Goal: Transaction & Acquisition: Subscribe to service/newsletter

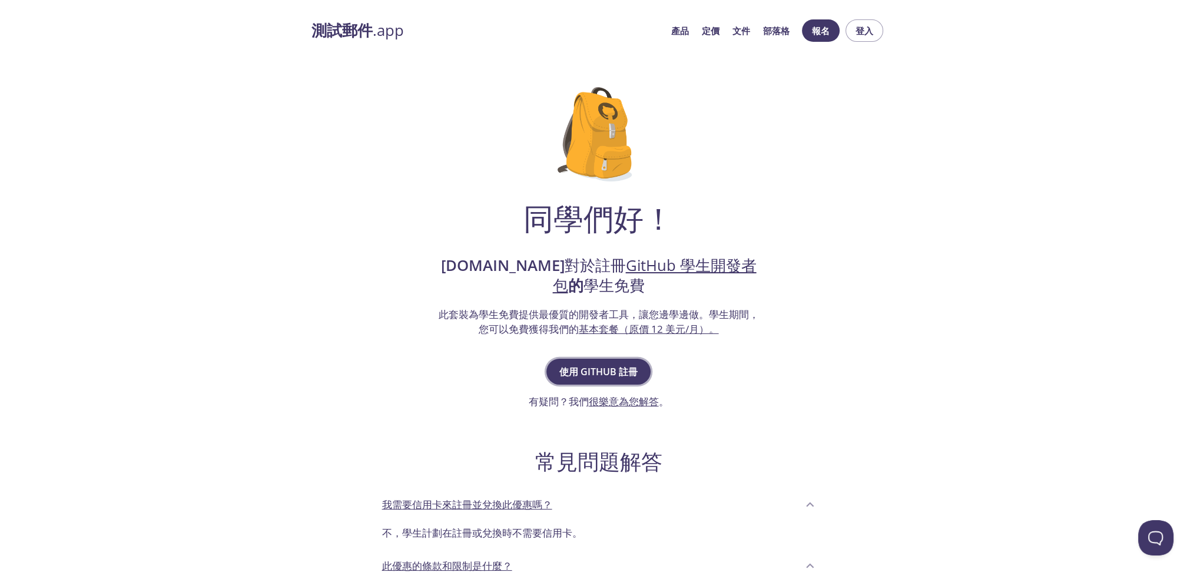
click at [611, 378] on font "使用 GitHub 註冊" at bounding box center [598, 371] width 78 height 13
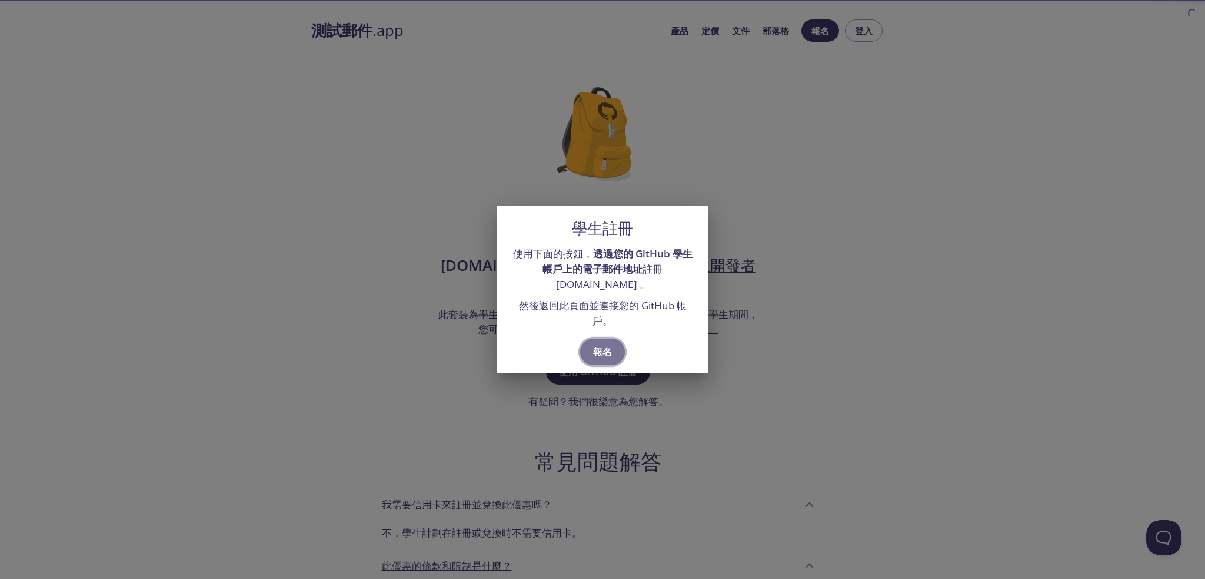
click at [615, 362] on button "報名" at bounding box center [602, 351] width 45 height 26
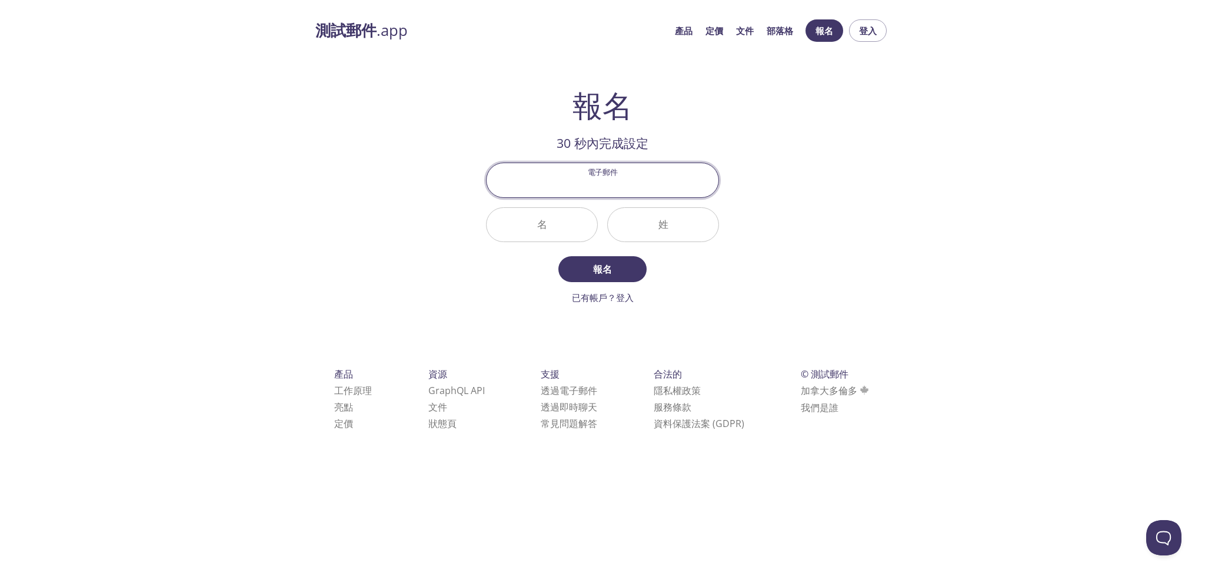
click at [619, 189] on input "電子郵件" at bounding box center [603, 180] width 232 height 34
type input "[EMAIL_ADDRESS][DOMAIN_NAME]"
click at [555, 226] on input "名" at bounding box center [542, 225] width 111 height 34
type input "HaoYun"
click at [605, 236] on div "姓" at bounding box center [663, 224] width 121 height 44
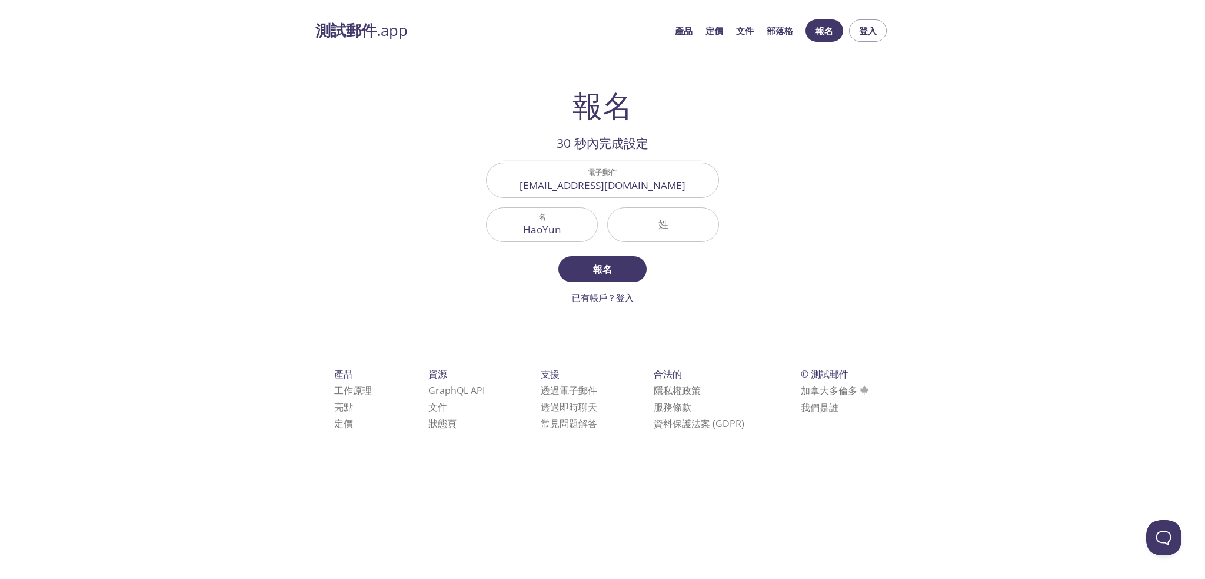
click at [653, 209] on div "姓" at bounding box center [663, 224] width 121 height 44
click at [658, 220] on input "姓" at bounding box center [663, 225] width 111 height 34
type input "Suen"
drag, startPoint x: 649, startPoint y: 244, endPoint x: 622, endPoint y: 273, distance: 39.5
click at [622, 273] on span "報名" at bounding box center [603, 269] width 62 height 16
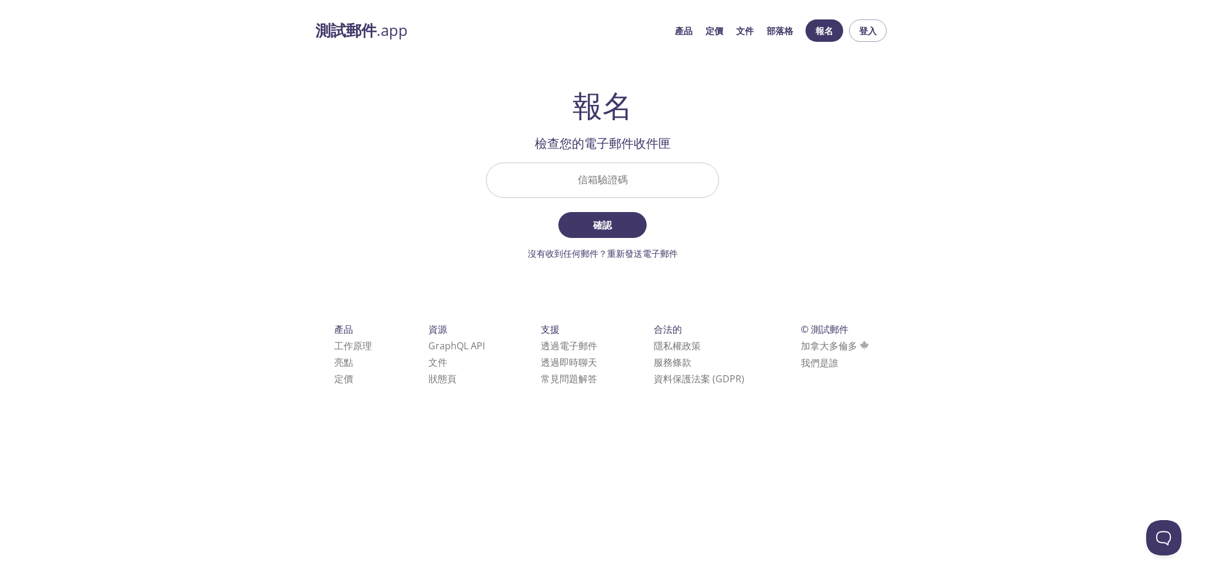
click at [644, 189] on input "信箱驗證碼" at bounding box center [603, 180] width 232 height 34
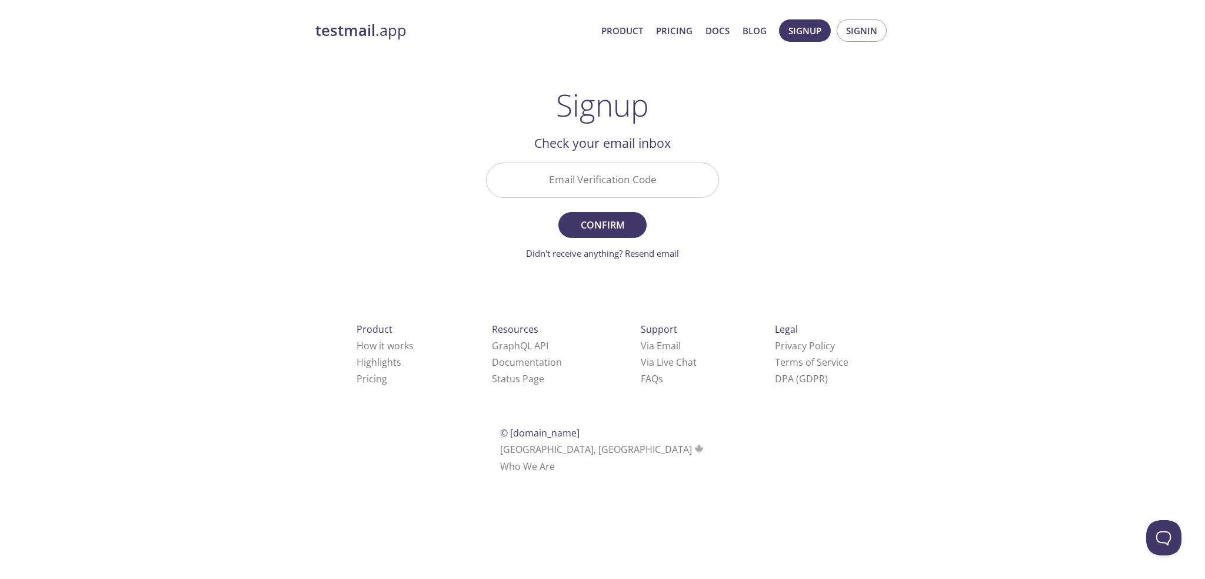
click at [821, 142] on div "testmail .app Product Pricing Docs Blog Signup Signin Signup Get setup in 30 se…" at bounding box center [602, 260] width 603 height 496
click at [626, 190] on input "Email Verification Code" at bounding box center [603, 180] width 232 height 34
paste input "2MJGT2X"
type input "2MJGT2X"
click at [602, 233] on span "Confirm" at bounding box center [603, 225] width 62 height 16
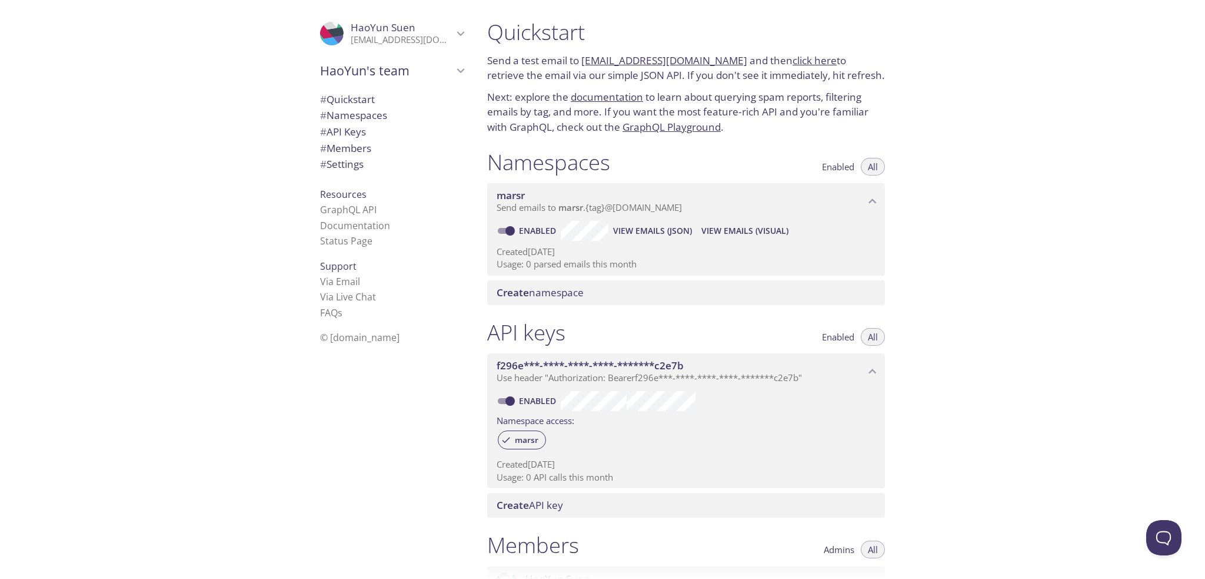
click at [941, 90] on div "Quickstart Send a test email to [EMAIL_ADDRESS][DOMAIN_NAME] and then click her…" at bounding box center [842, 289] width 728 height 579
click at [817, 65] on link "click here" at bounding box center [815, 61] width 44 height 14
click at [381, 107] on span "# Quickstart" at bounding box center [392, 99] width 144 height 15
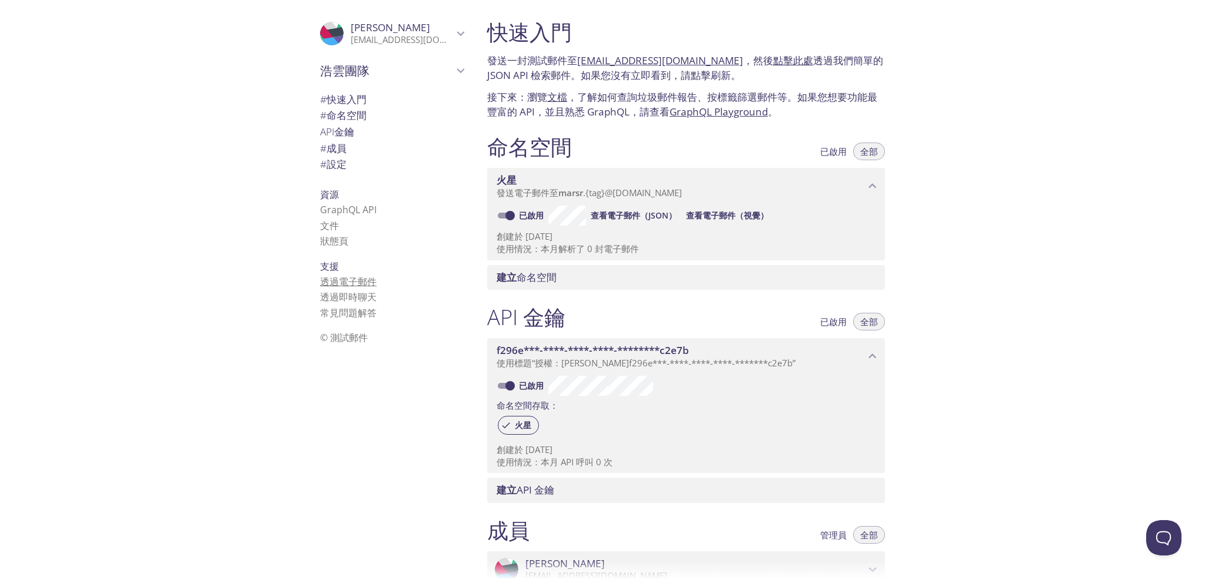
click at [326, 288] on font "透過電子郵件" at bounding box center [348, 281] width 57 height 13
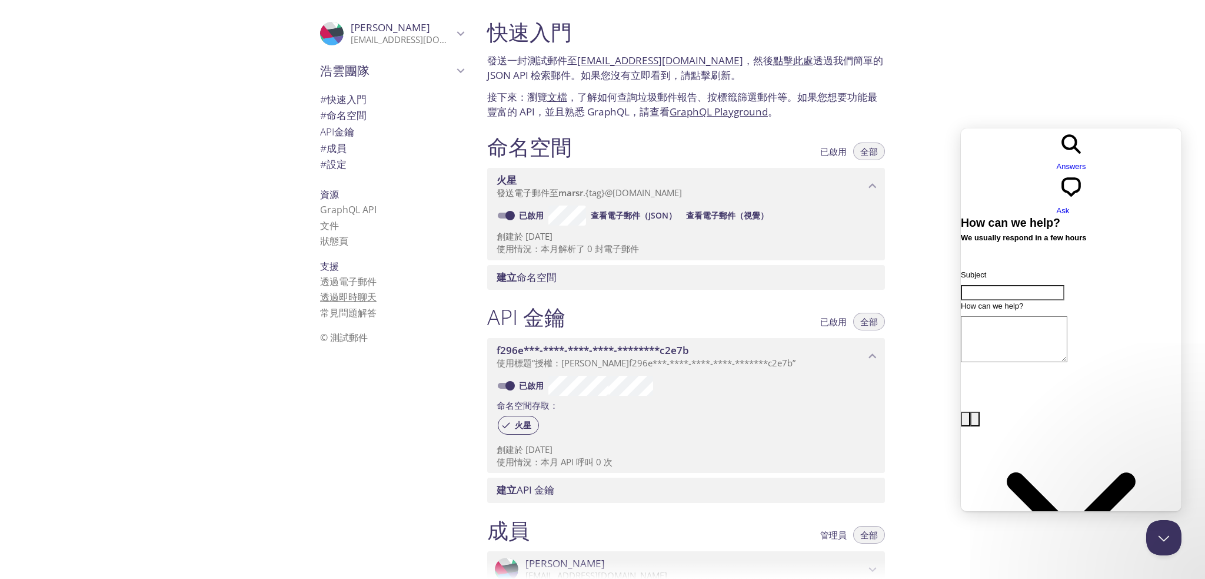
click at [343, 303] on font "透過即時聊天" at bounding box center [348, 296] width 57 height 13
click at [346, 319] on font "常見問題" at bounding box center [339, 312] width 38 height 13
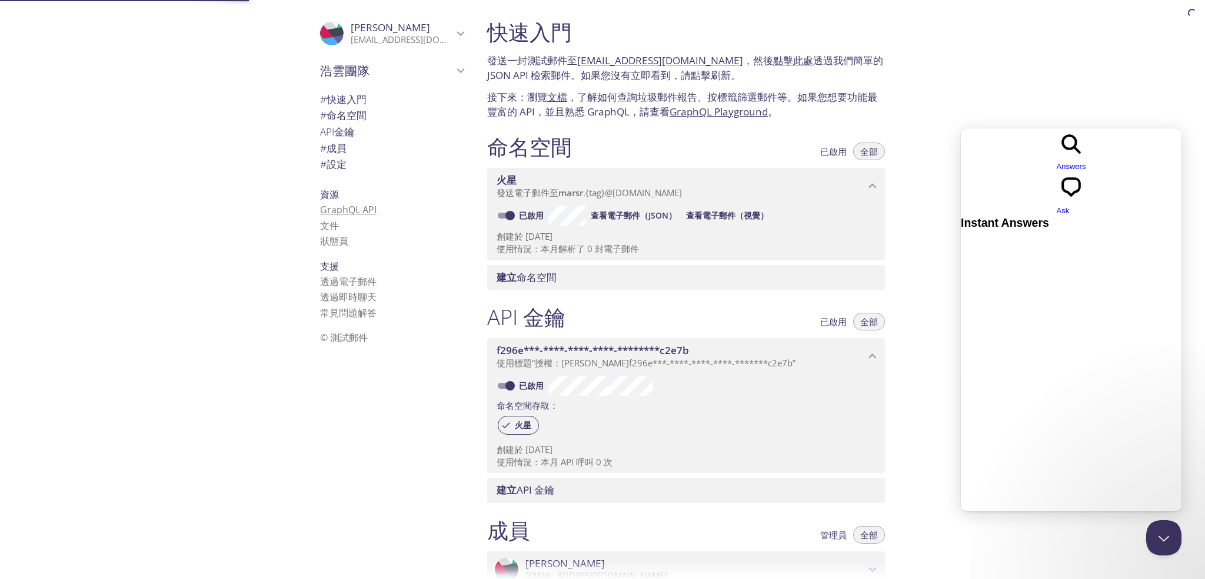
click at [341, 216] on font "GraphQL API" at bounding box center [348, 209] width 57 height 13
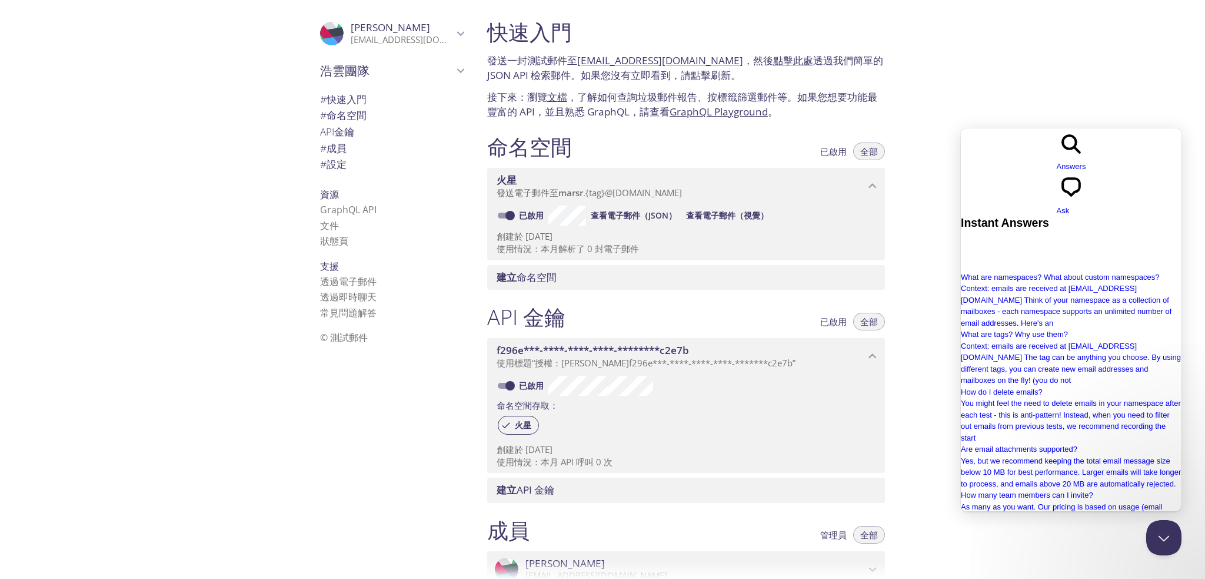
click at [1111, 90] on div "快速入門 發送一封測試郵件至 [EMAIL_ADDRESS][DOMAIN_NAME] ，然後 點擊此處 透過我們簡單的 JSON API 檢索郵件。如果您沒…" at bounding box center [842, 289] width 728 height 579
click at [339, 106] on font "快速入門" at bounding box center [347, 99] width 40 height 14
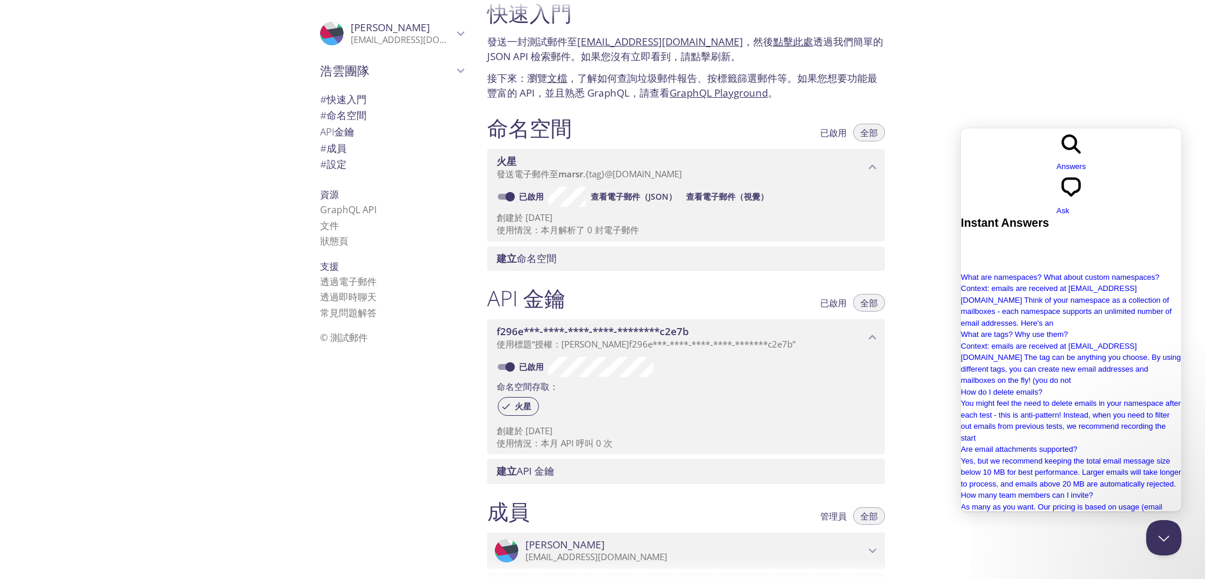
click at [341, 122] on font "命名空間" at bounding box center [347, 115] width 40 height 14
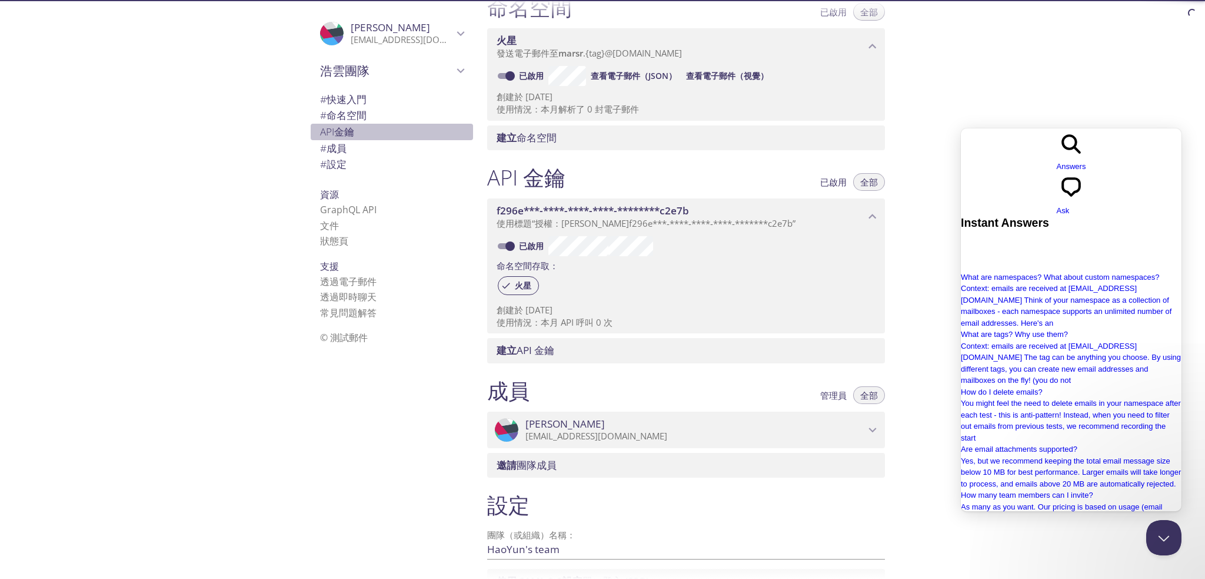
click at [341, 138] on font "金鑰" at bounding box center [344, 132] width 20 height 14
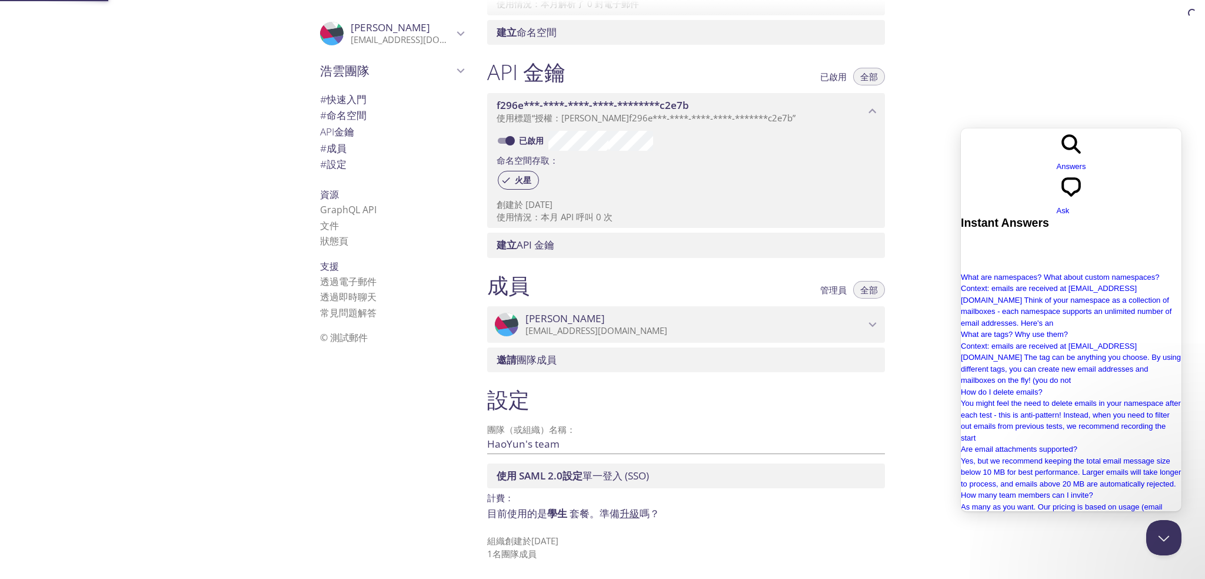
scroll to position [273, 0]
click at [337, 155] on font "成員" at bounding box center [337, 148] width 20 height 14
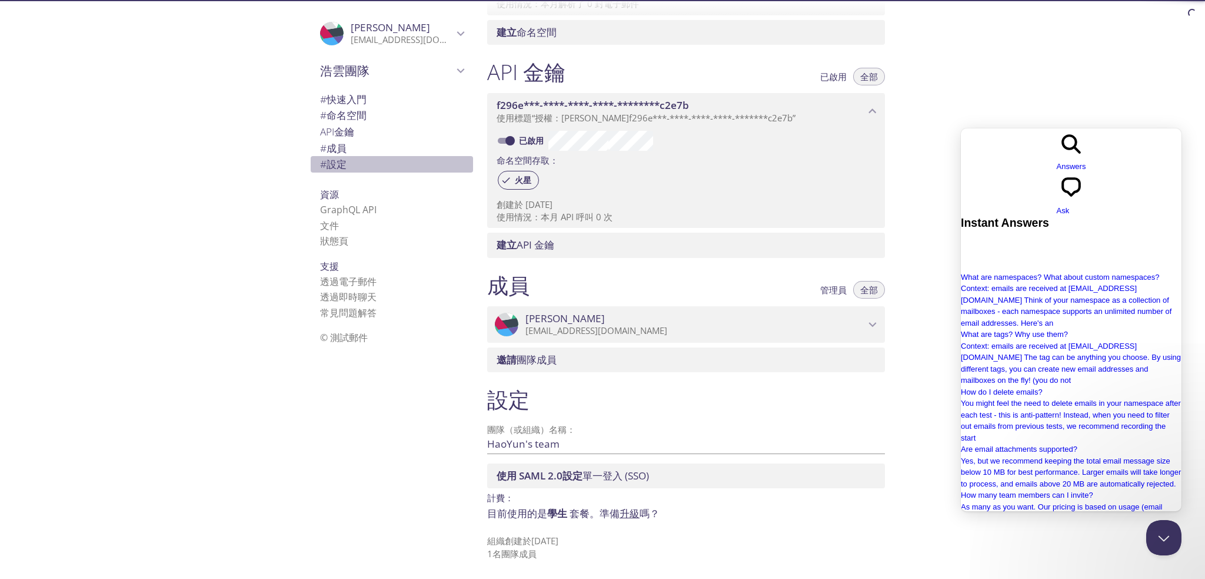
click at [336, 170] on font "設定" at bounding box center [337, 164] width 20 height 14
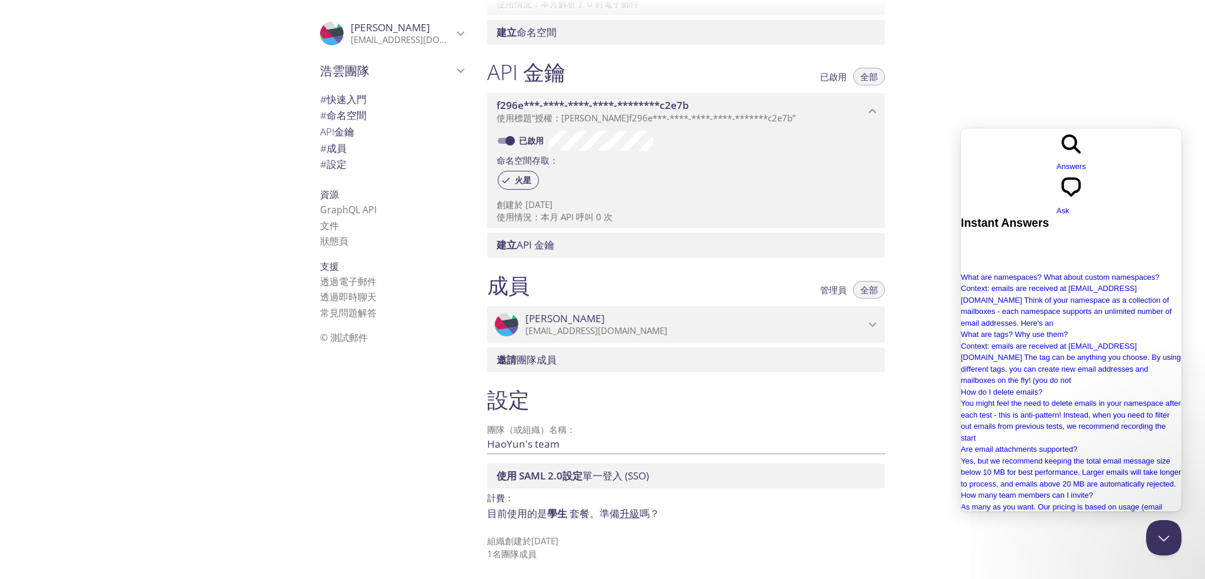
click at [364, 94] on div "# 快速入門" at bounding box center [392, 99] width 162 height 16
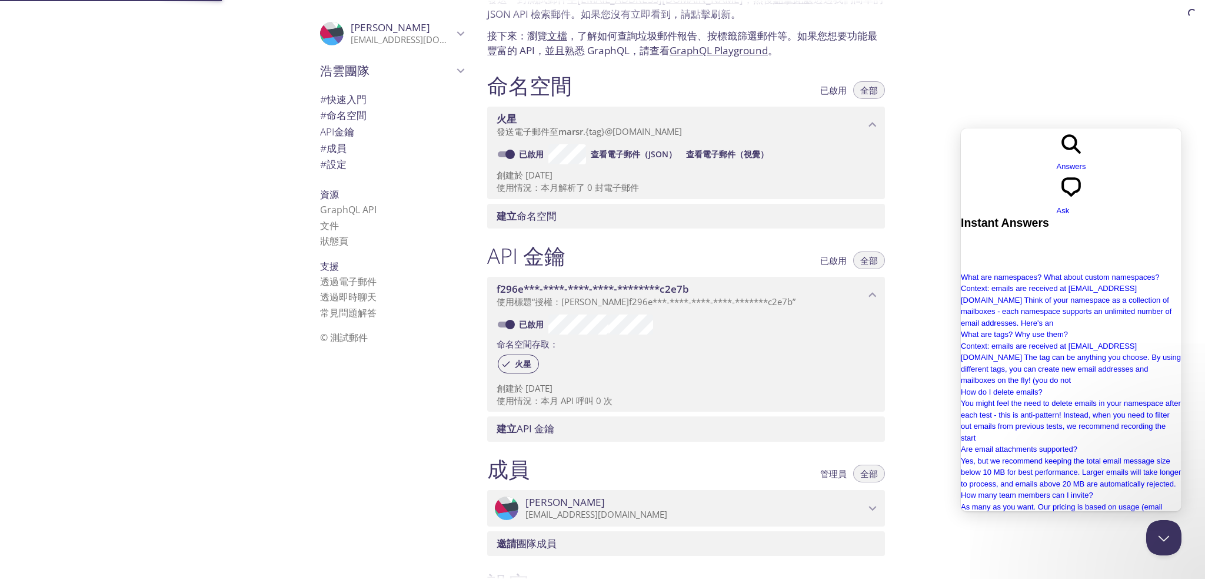
scroll to position [19, 0]
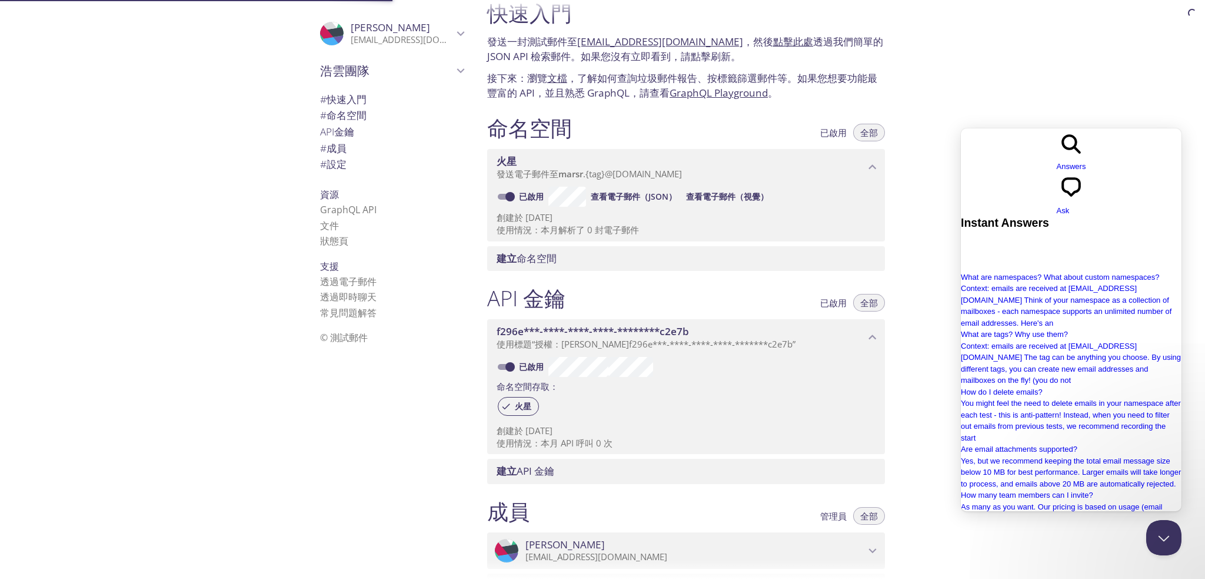
click at [371, 63] on span "浩雲團隊" at bounding box center [386, 70] width 133 height 16
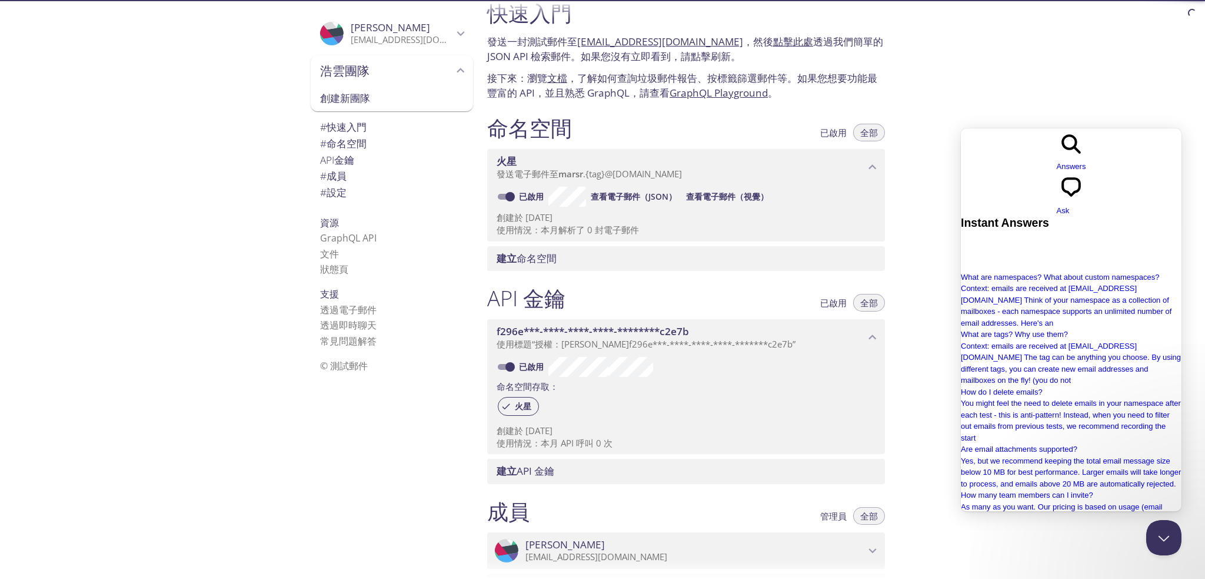
click at [360, 77] on font "浩雲團隊" at bounding box center [344, 70] width 49 height 17
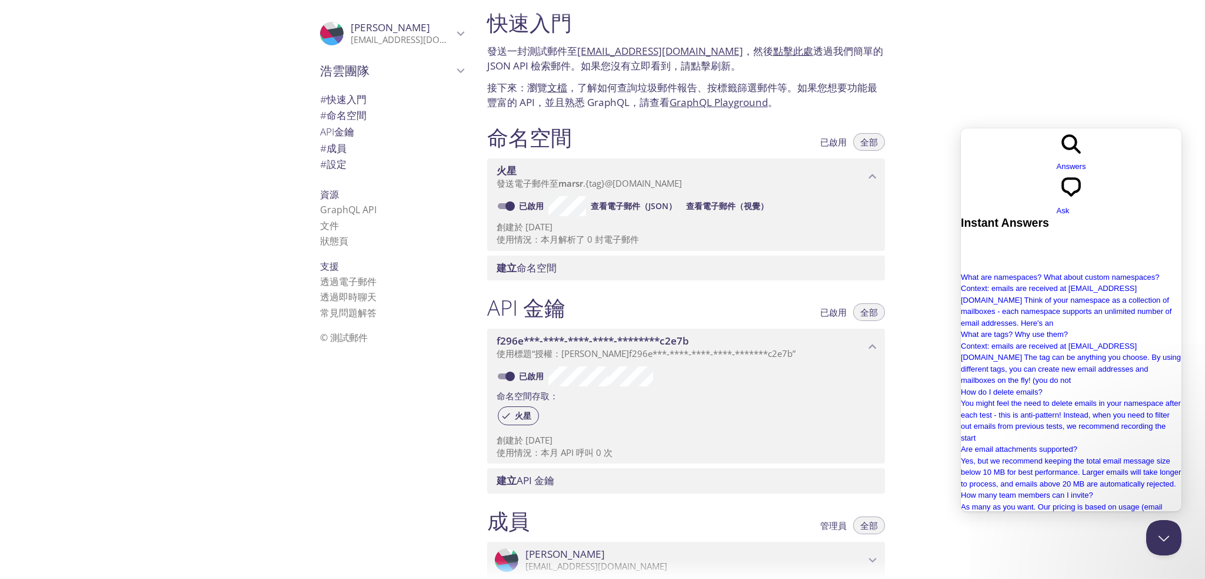
scroll to position [0, 0]
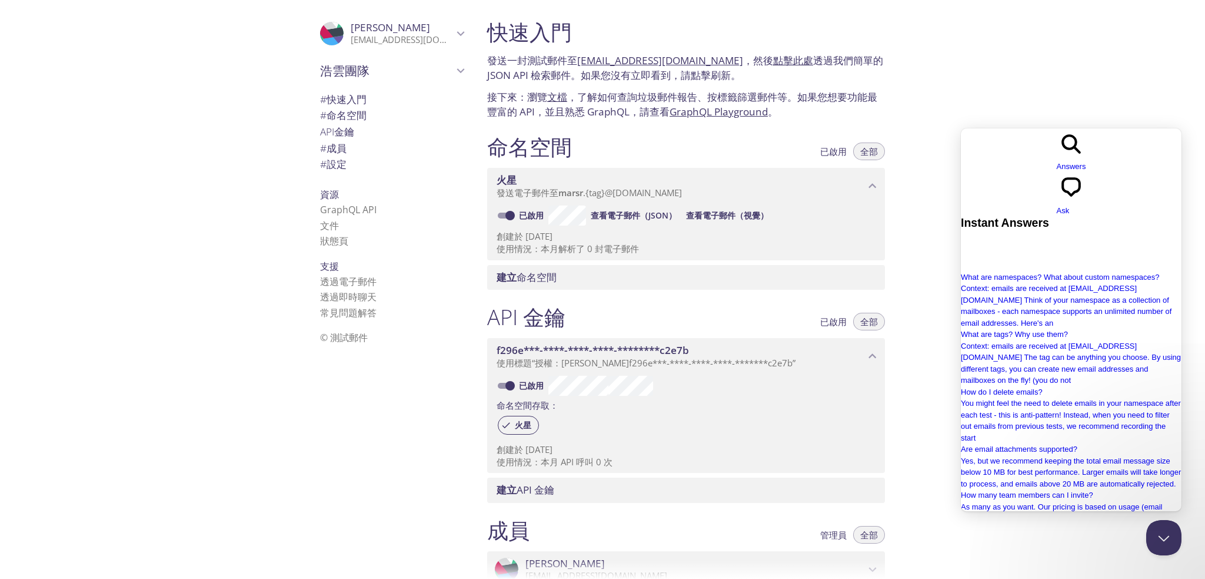
click at [617, 61] on font "[EMAIL_ADDRESS][DOMAIN_NAME]" at bounding box center [660, 61] width 166 height 14
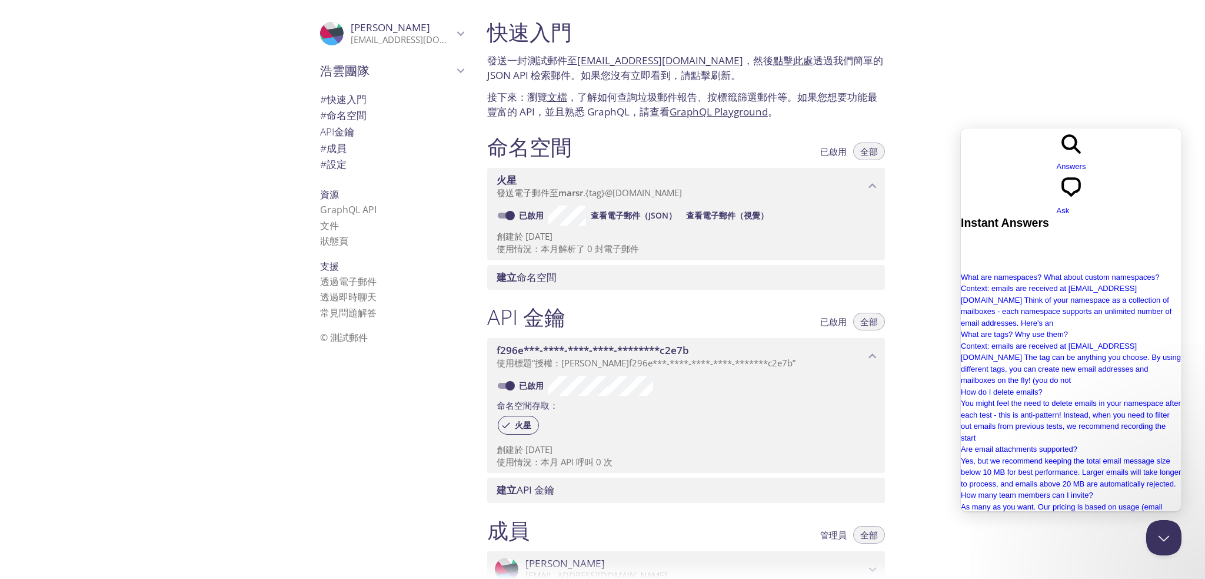
click at [617, 61] on font "[EMAIL_ADDRESS][DOMAIN_NAME]" at bounding box center [660, 61] width 166 height 14
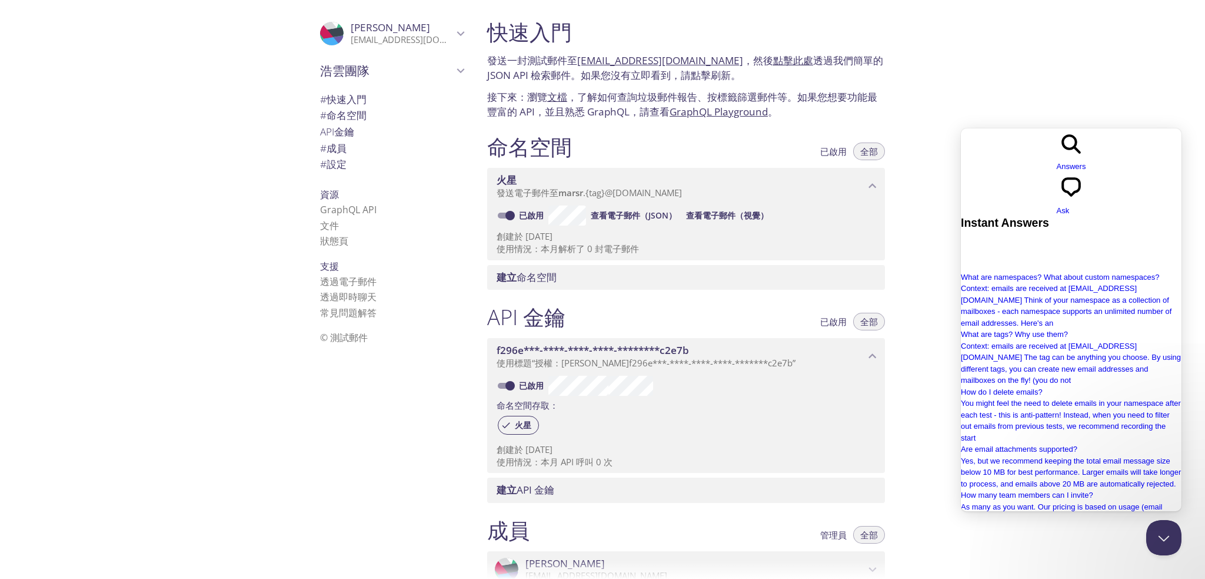
click at [617, 61] on font "[EMAIL_ADDRESS][DOMAIN_NAME]" at bounding box center [660, 61] width 166 height 14
click at [652, 58] on font "[EMAIL_ADDRESS][DOMAIN_NAME]" at bounding box center [660, 61] width 166 height 14
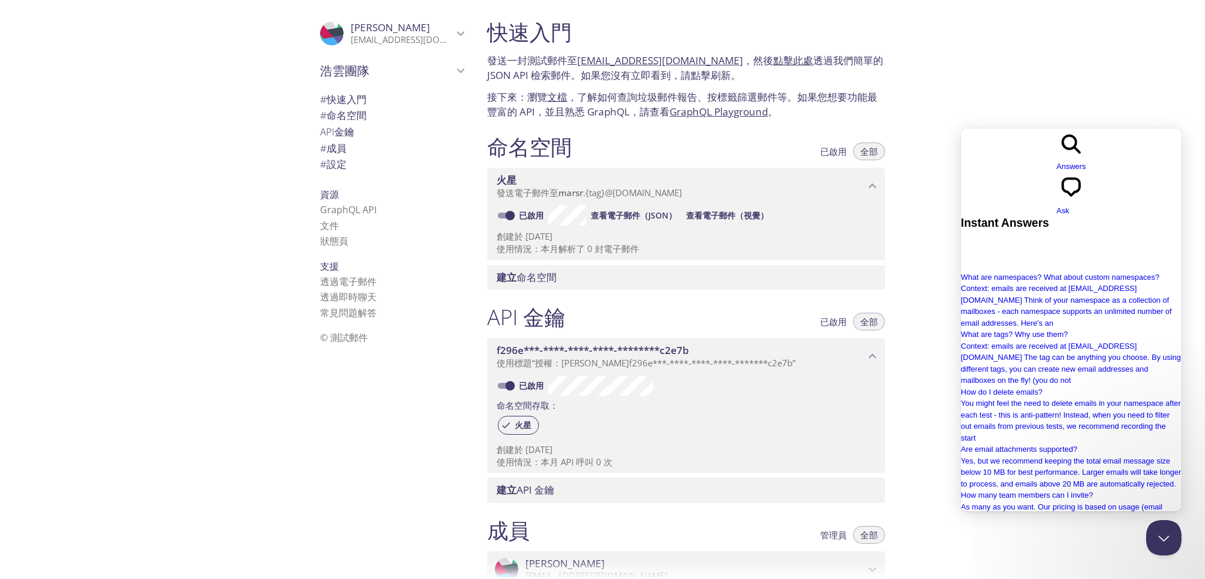
click at [652, 59] on font "[EMAIL_ADDRESS][DOMAIN_NAME]" at bounding box center [660, 61] width 166 height 14
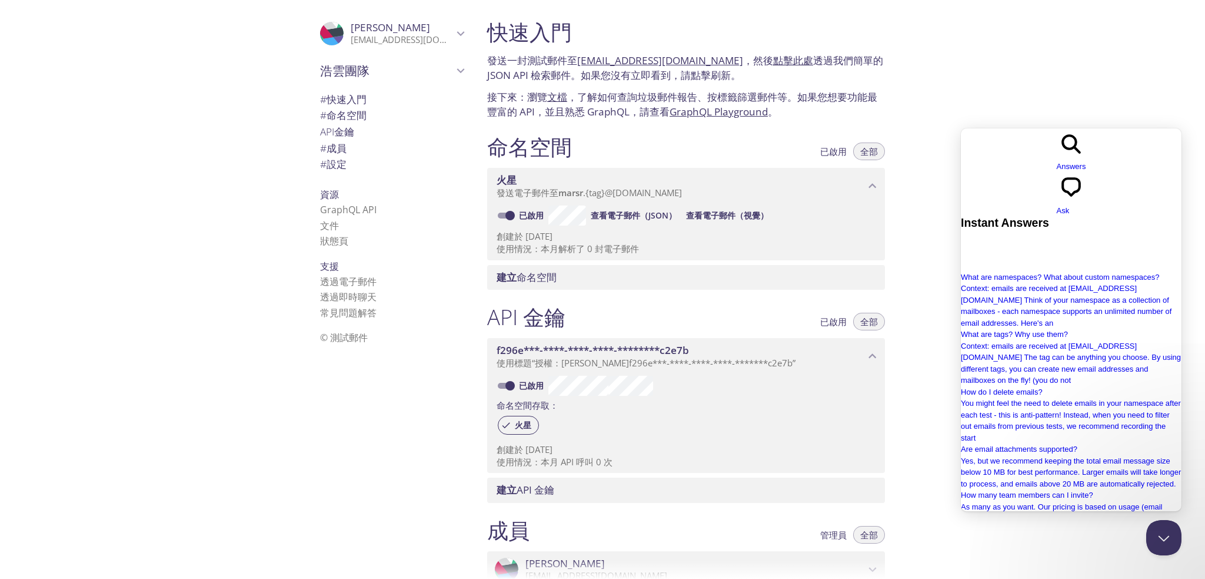
click at [652, 59] on font "[EMAIL_ADDRESS][DOMAIN_NAME]" at bounding box center [660, 61] width 166 height 14
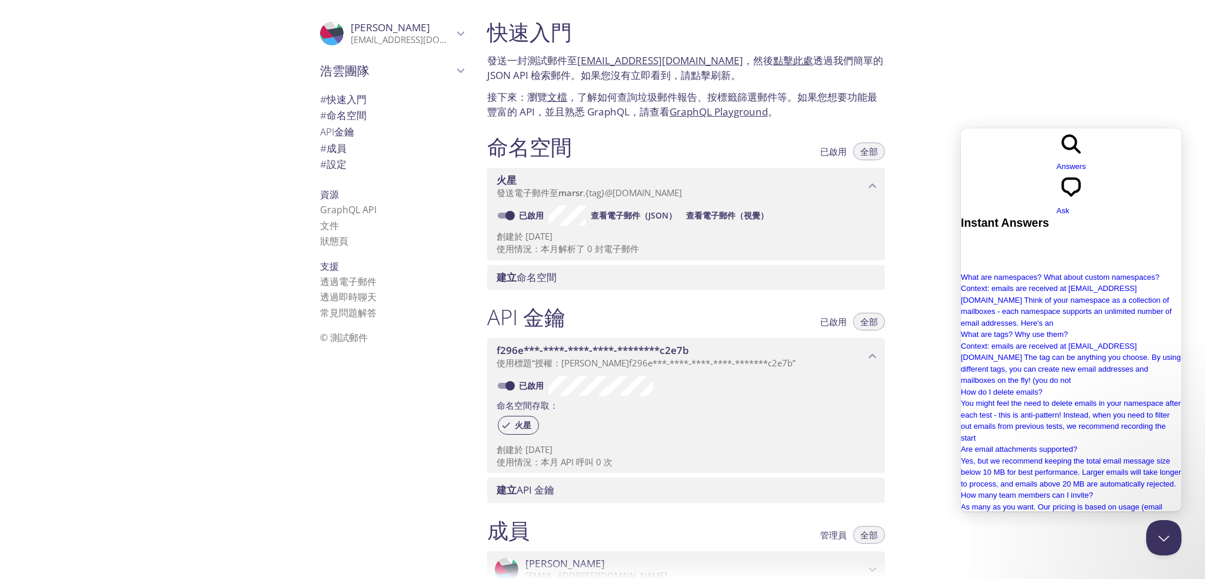
click at [652, 59] on font "[EMAIL_ADDRESS][DOMAIN_NAME]" at bounding box center [660, 61] width 166 height 14
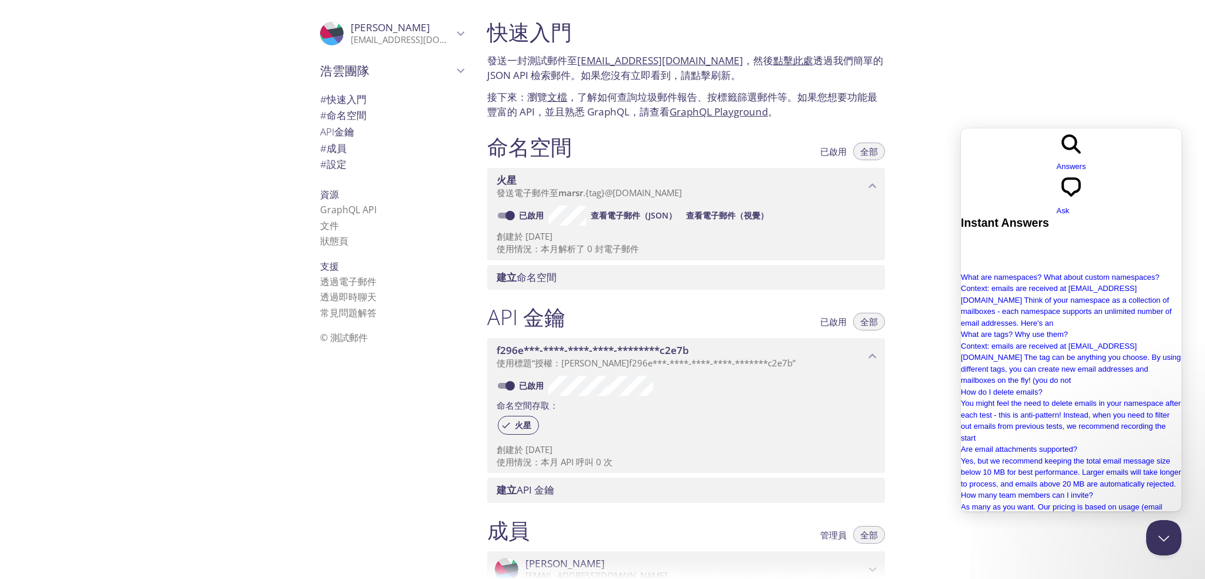
click at [652, 59] on font "[EMAIL_ADDRESS][DOMAIN_NAME]" at bounding box center [660, 61] width 166 height 14
drag, startPoint x: 972, startPoint y: 247, endPoint x: 969, endPoint y: 147, distance: 99.5
click at [970, 147] on div "search-medium Answers chat-square Ask" at bounding box center [1071, 172] width 221 height 88
click at [713, 221] on font "查看電子郵件（視覺）" at bounding box center [727, 215] width 82 height 11
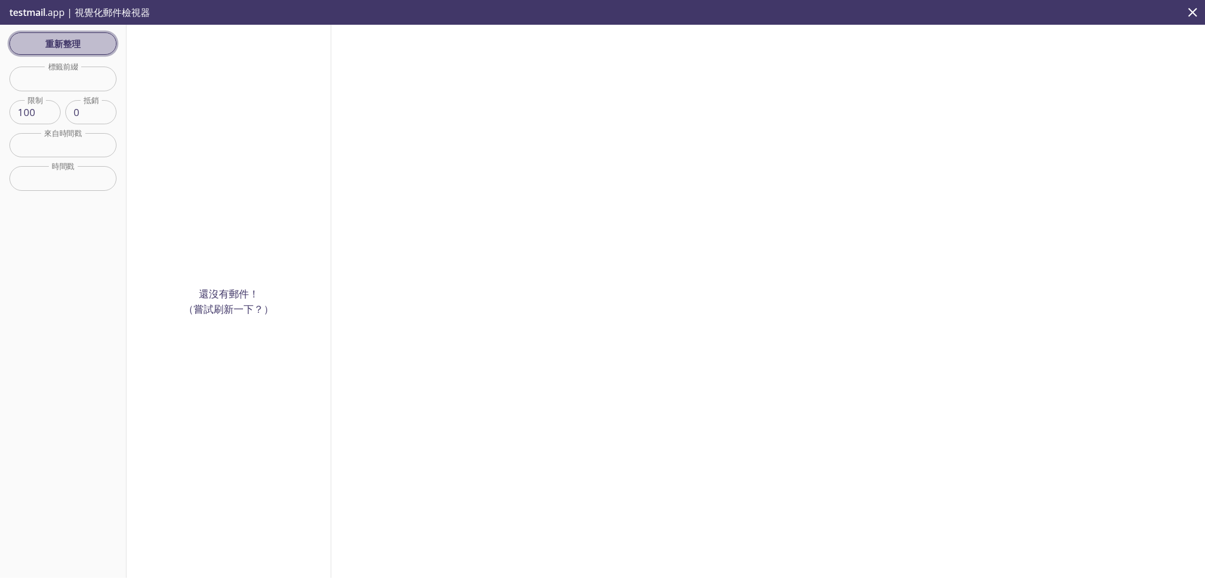
click at [59, 33] on button "重新整理" at bounding box center [62, 43] width 107 height 22
click at [57, 42] on font "重新整理" at bounding box center [62, 44] width 35 height 12
click at [73, 91] on input "text" at bounding box center [62, 79] width 107 height 24
click at [197, 121] on div "還沒有郵件！ （嘗試刷新一下？）" at bounding box center [229, 301] width 205 height 553
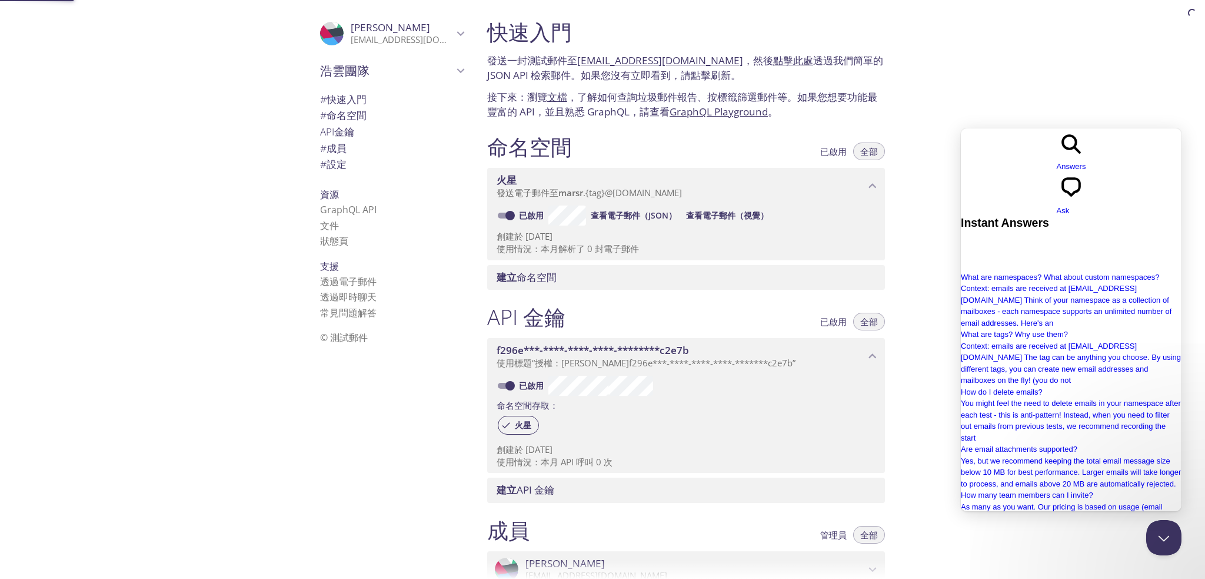
scroll to position [19, 0]
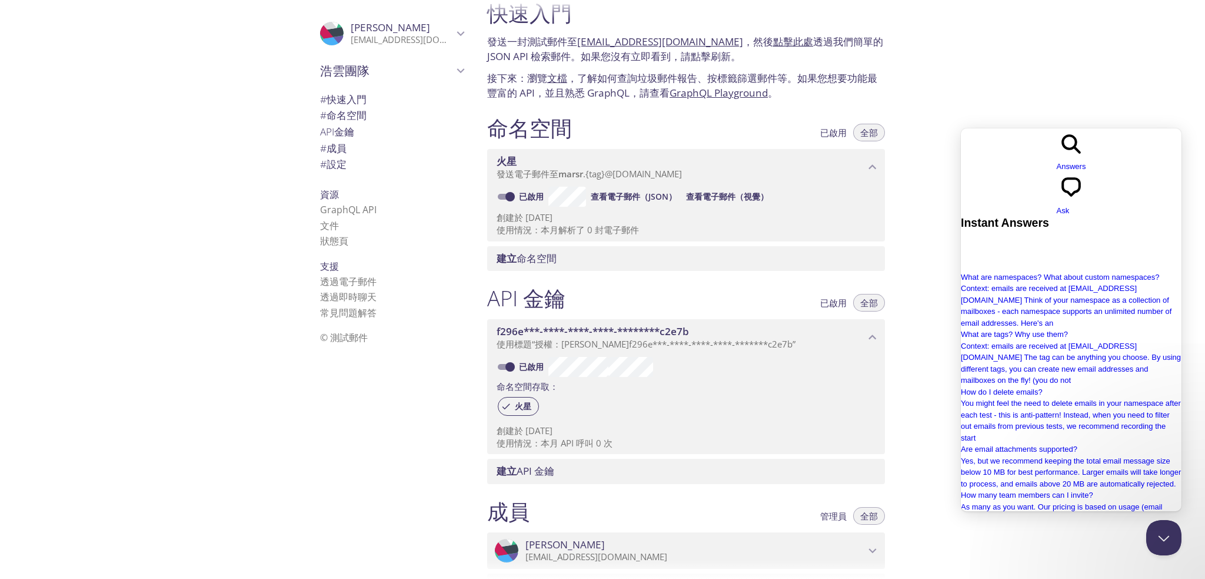
click at [736, 202] on font "查看電子郵件（視覺）" at bounding box center [727, 196] width 82 height 11
click at [604, 177] on font "{tag}" at bounding box center [595, 174] width 19 height 12
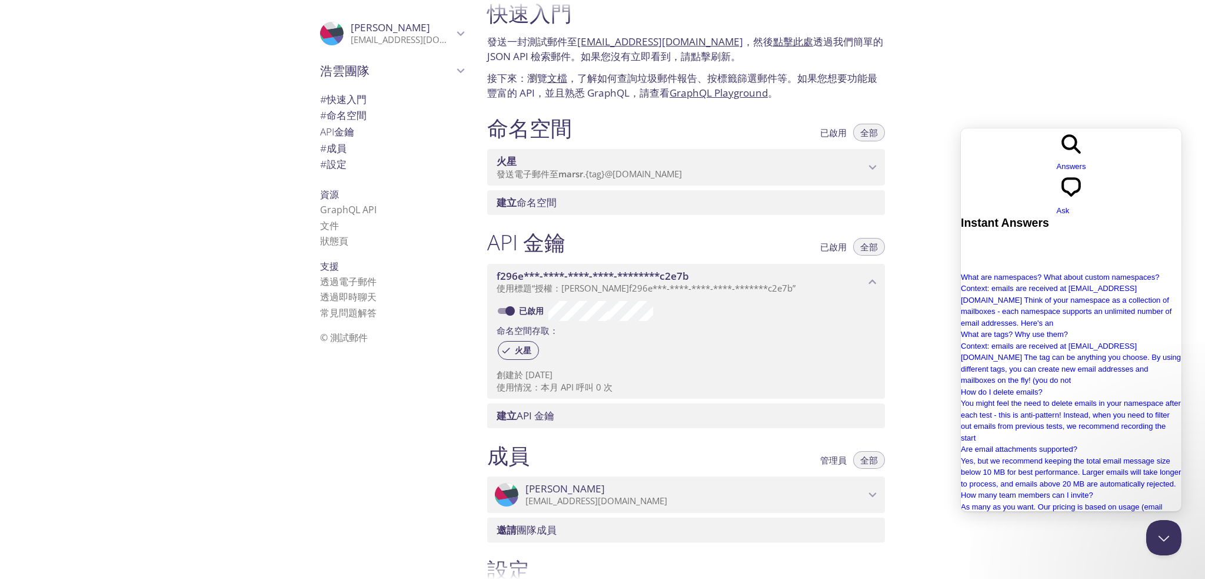
click at [604, 177] on font "{tag}" at bounding box center [595, 174] width 19 height 12
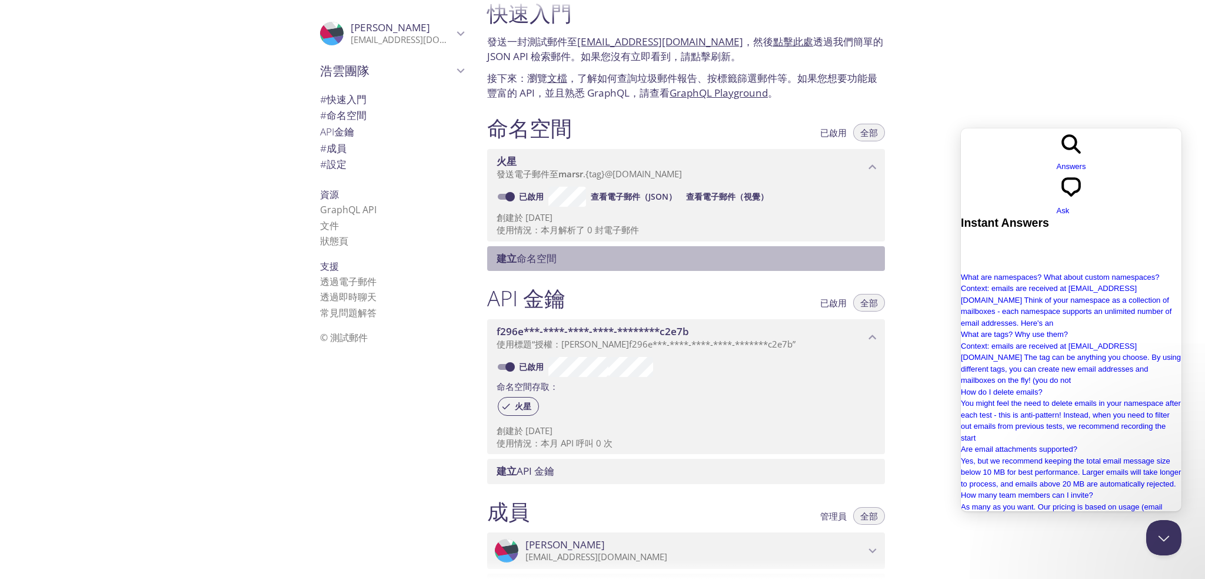
click at [557, 265] on font "命名空間" at bounding box center [537, 258] width 40 height 14
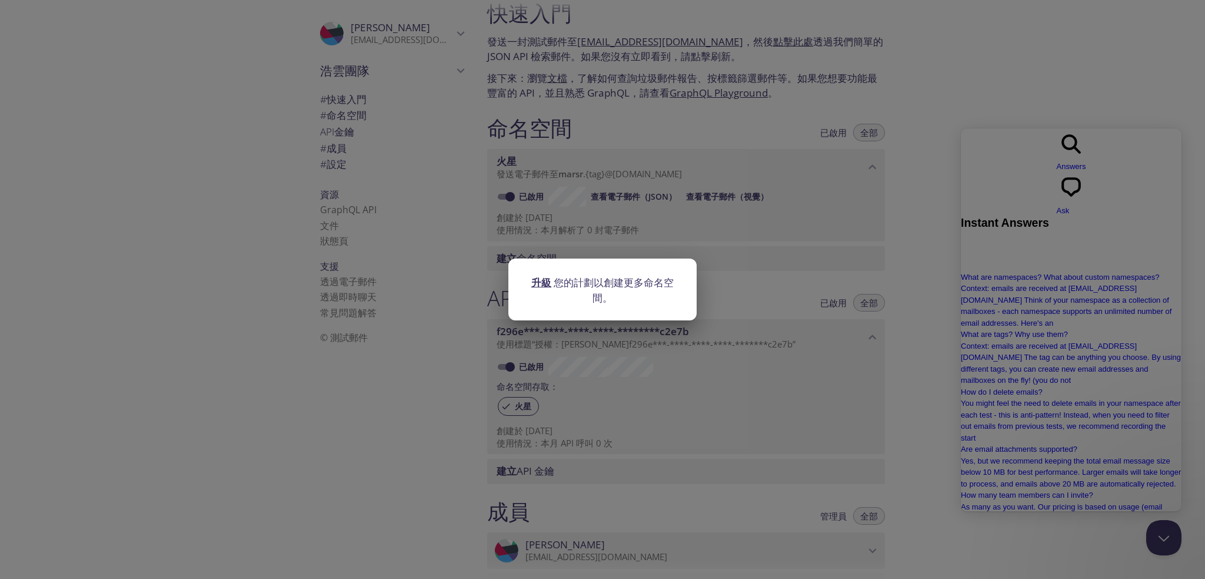
click at [763, 253] on div "升級 您的計劃以創建更多命名空間。" at bounding box center [602, 289] width 1205 height 579
